Goal: Communication & Community: Participate in discussion

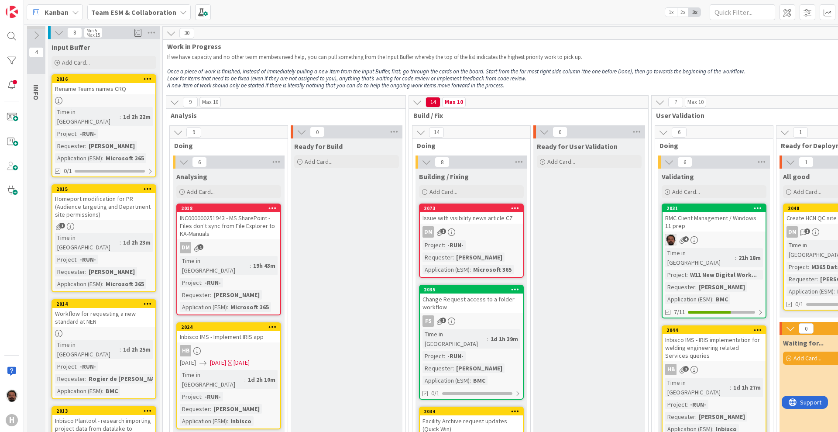
scroll to position [41, 472]
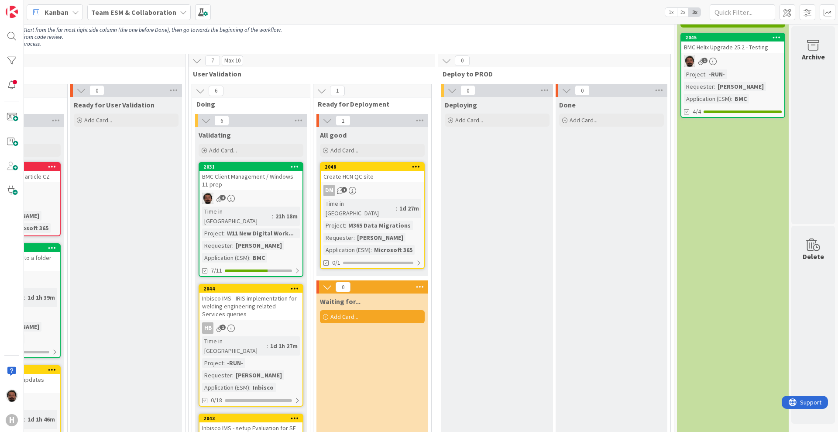
click at [69, 12] on div "Kanban" at bounding box center [55, 12] width 56 height 16
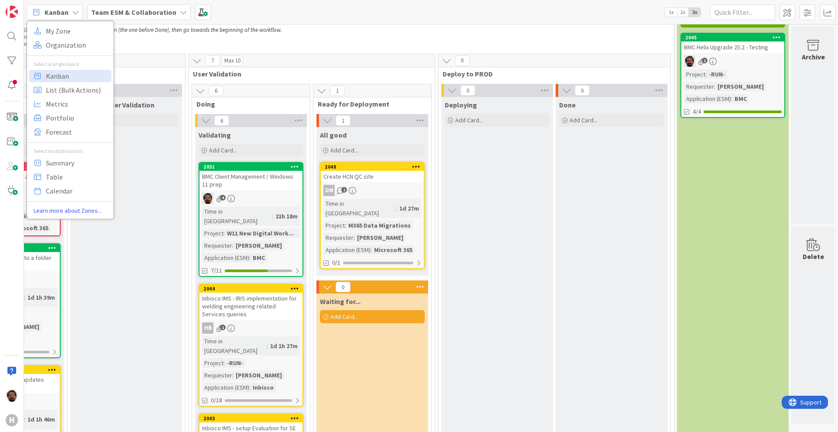
click at [180, 10] on icon at bounding box center [183, 12] width 7 height 7
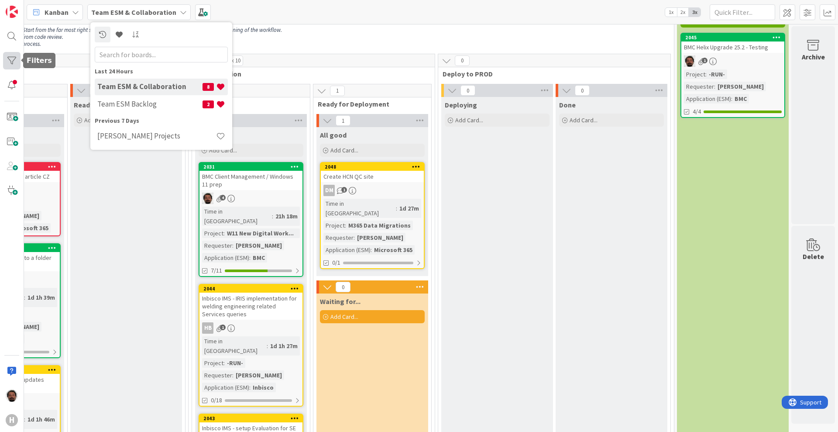
click at [11, 62] on div at bounding box center [11, 60] width 17 height 17
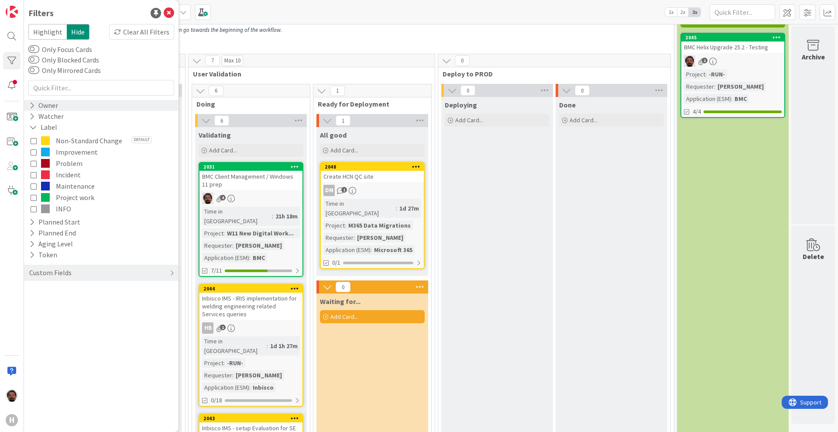
click at [30, 103] on icon at bounding box center [32, 105] width 6 height 7
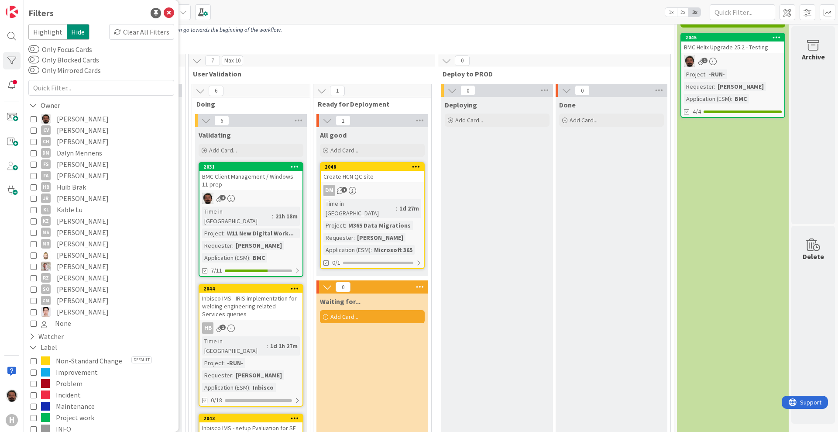
click at [33, 117] on icon at bounding box center [34, 119] width 6 height 6
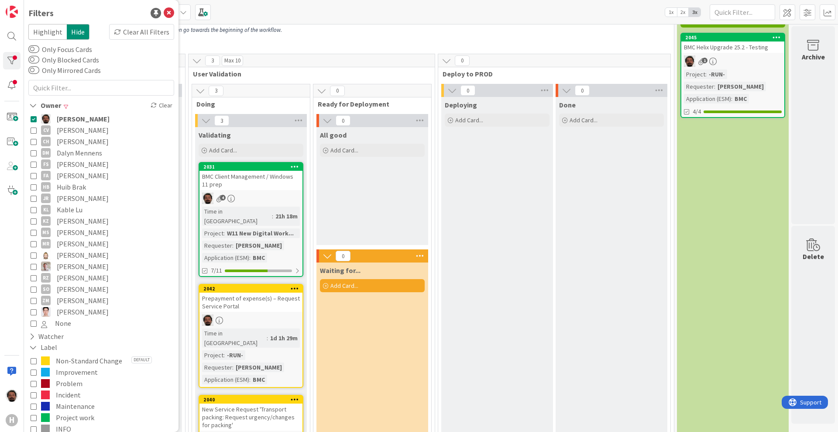
click at [344, 37] on p "Look for items that need to be fixed (even if they are not assigned to you), an…" at bounding box center [159, 37] width 910 height 7
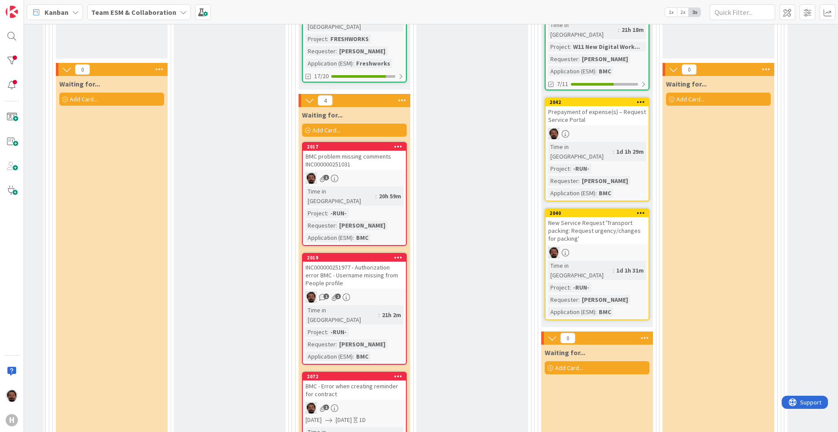
scroll to position [337, 117]
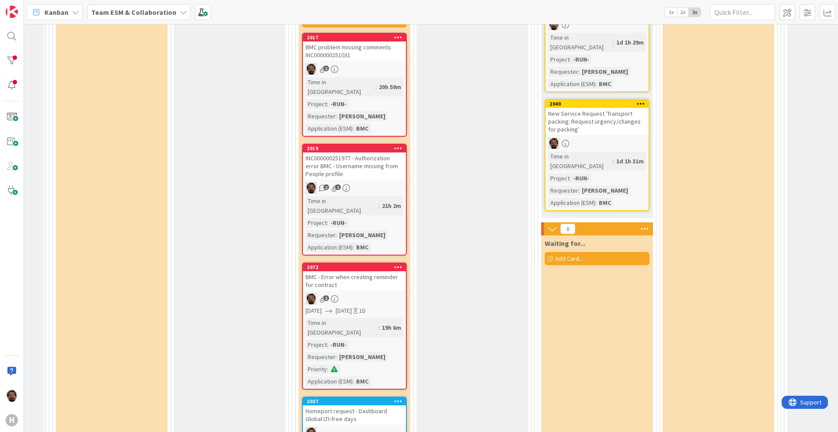
click at [372, 271] on div "BMC - Error when creating reminder for contract" at bounding box center [354, 280] width 103 height 19
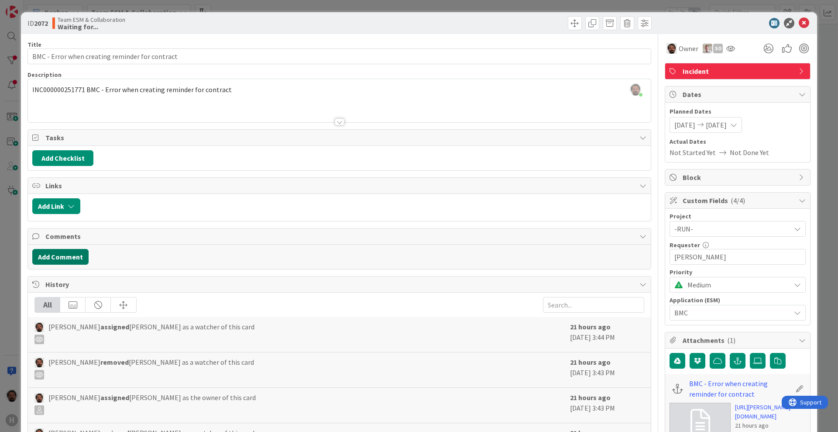
click at [49, 255] on button "Add Comment" at bounding box center [60, 257] width 56 height 16
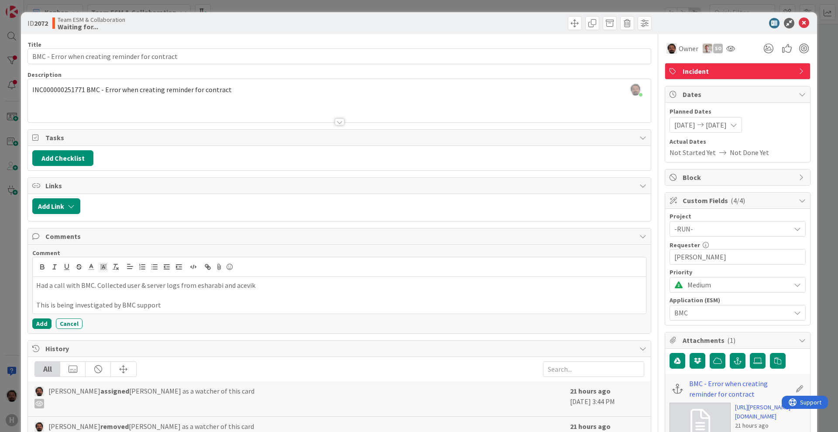
click at [52, 321] on div "Add Cancel" at bounding box center [339, 323] width 614 height 10
click at [51, 321] on div "Add Cancel" at bounding box center [339, 323] width 614 height 10
click at [45, 323] on button "Add" at bounding box center [41, 323] width 19 height 10
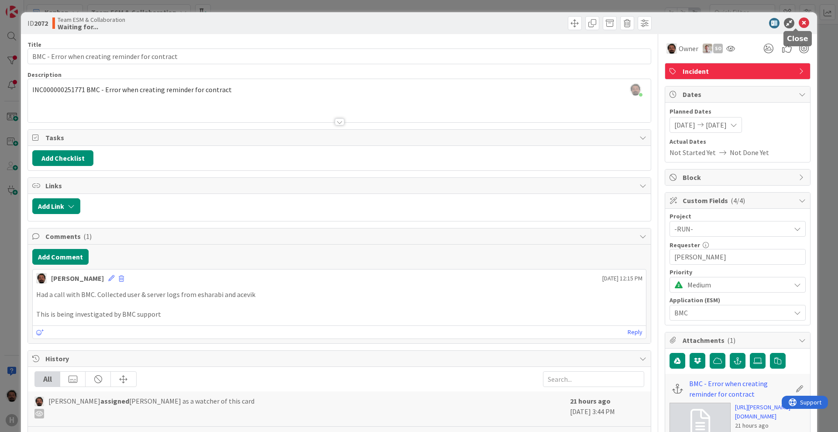
click at [799, 22] on icon at bounding box center [804, 23] width 10 height 10
